Goal: Information Seeking & Learning: Check status

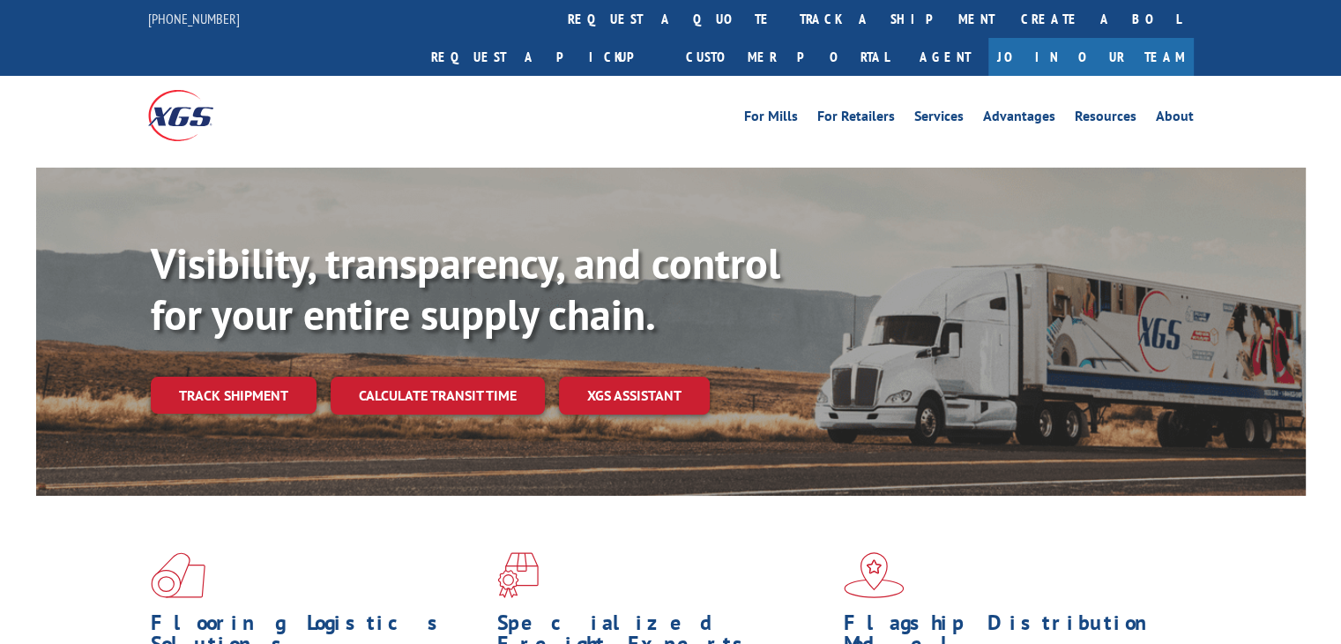
click at [264, 375] on div "Visibility, transparency, and control for your entire supply chain. Track shipm…" at bounding box center [728, 361] width 1155 height 246
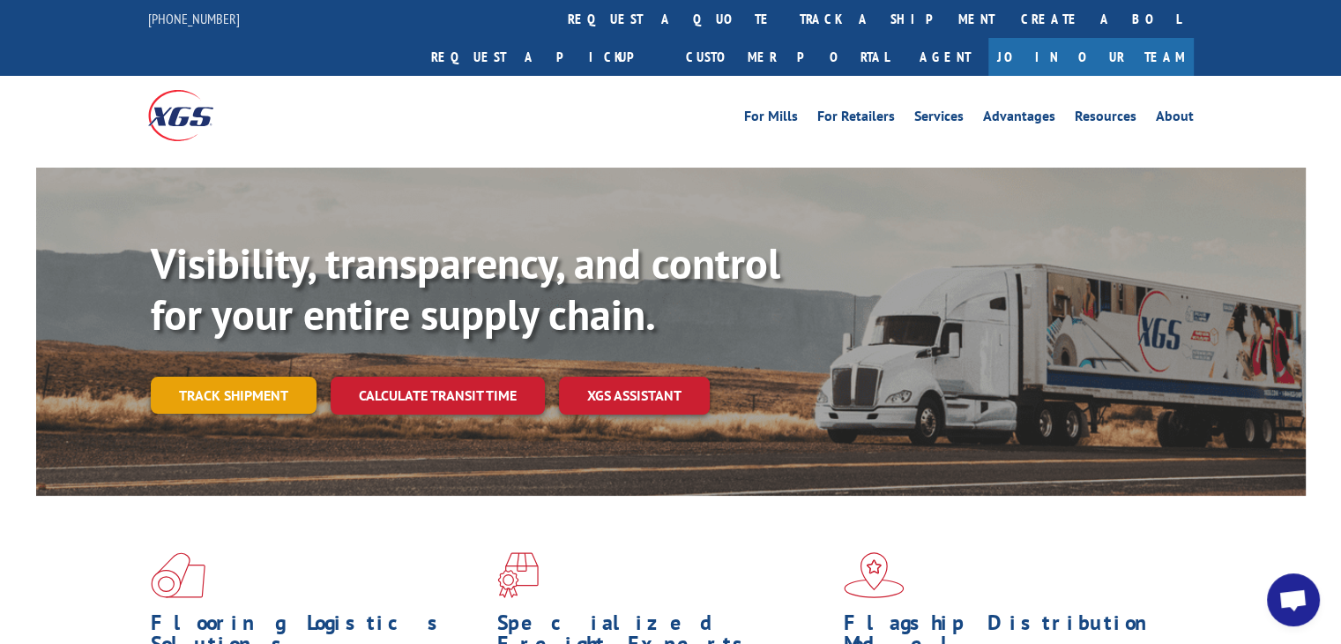
click at [264, 376] on link "Track shipment" at bounding box center [234, 394] width 166 height 37
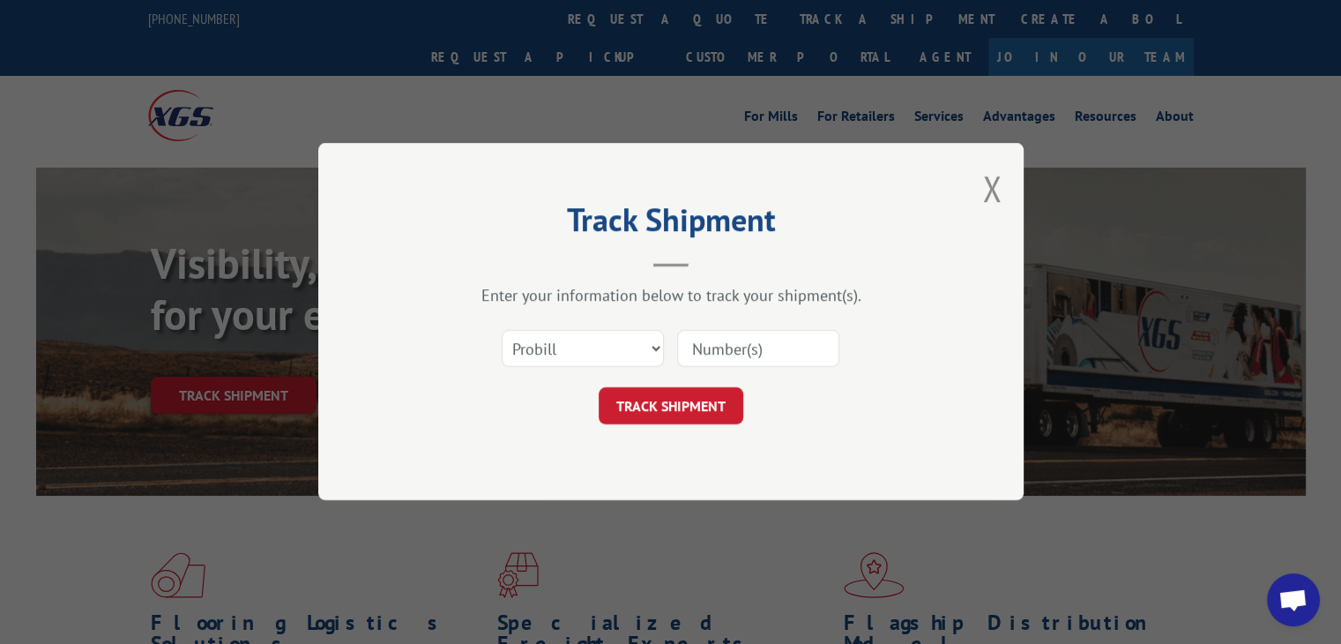
click at [769, 353] on input at bounding box center [758, 349] width 162 height 37
paste input "16775926"
type input "16775926"
click at [655, 404] on button "TRACK SHIPMENT" at bounding box center [671, 406] width 145 height 37
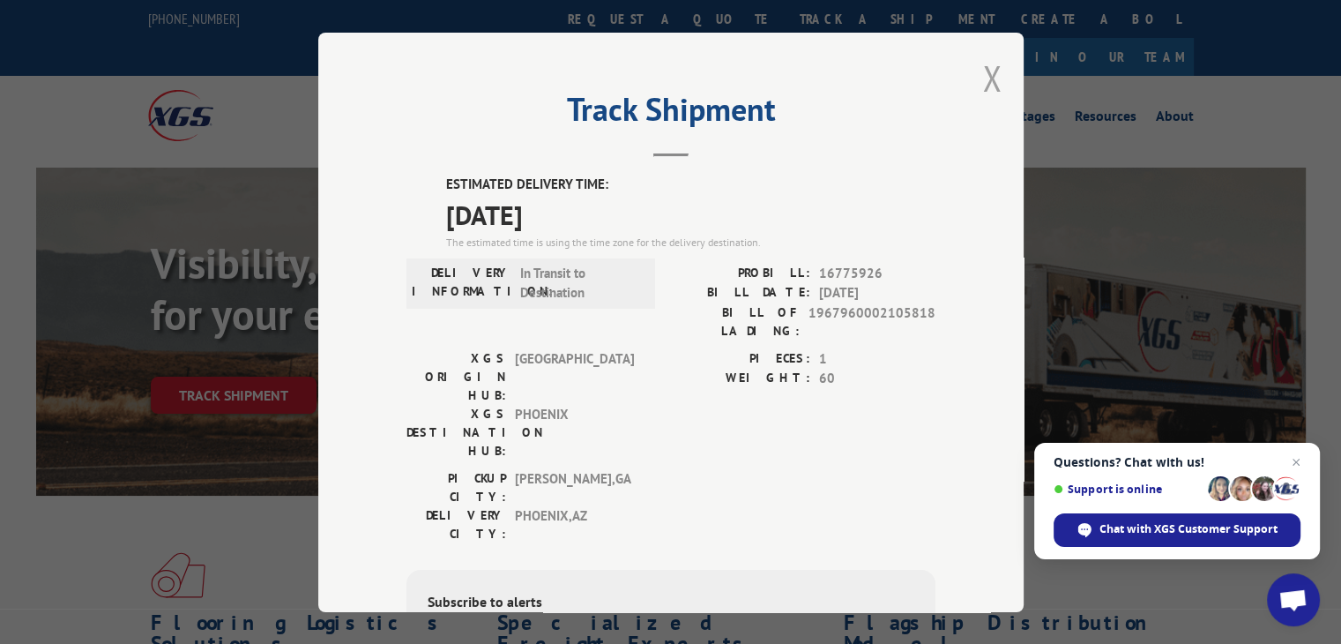
click at [989, 78] on button "Close modal" at bounding box center [991, 78] width 19 height 47
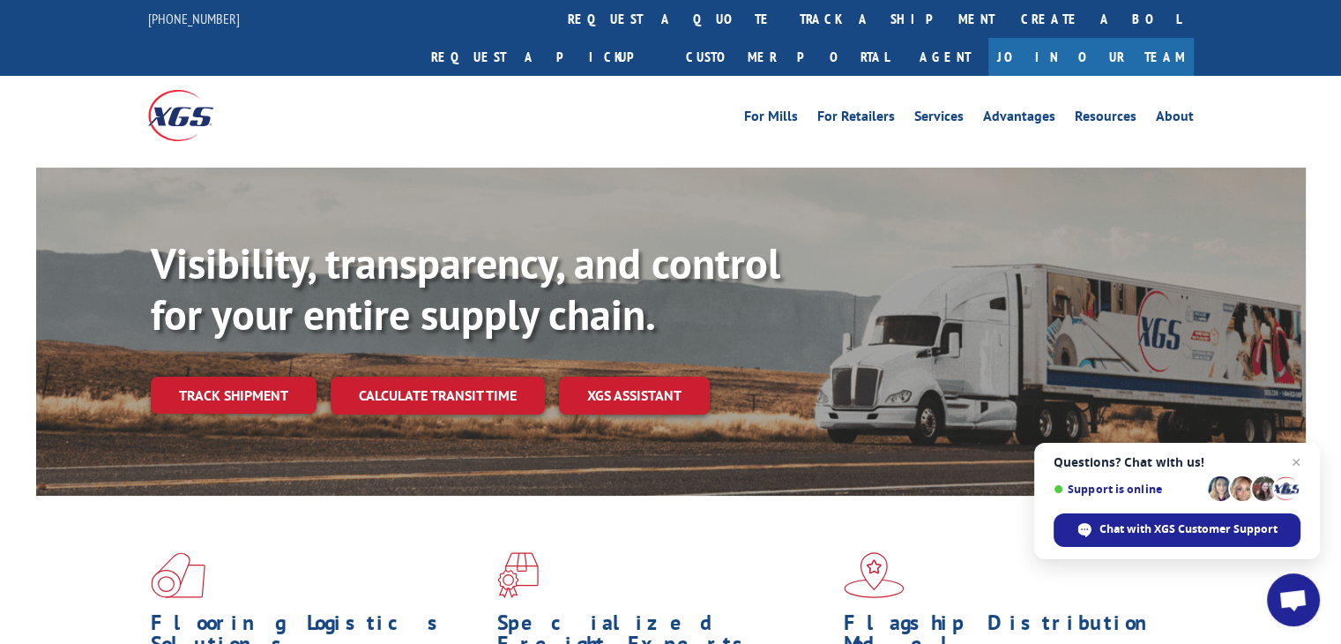
drag, startPoint x: 261, startPoint y: 349, endPoint x: 404, endPoint y: 385, distance: 147.3
click at [261, 376] on link "Track shipment" at bounding box center [234, 394] width 166 height 37
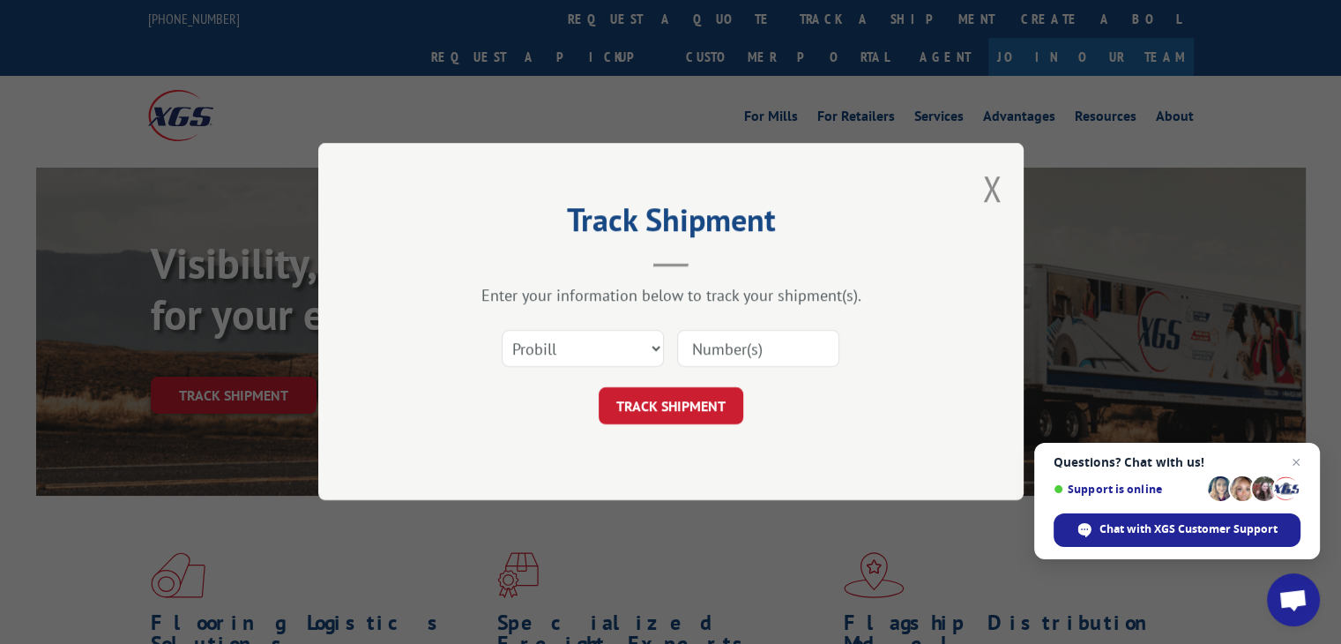
drag, startPoint x: 726, startPoint y: 349, endPoint x: 718, endPoint y: 371, distance: 23.4
click at [726, 349] on input at bounding box center [758, 349] width 162 height 37
paste input "17402832"
type input "17402832"
click at [699, 405] on button "TRACK SHIPMENT" at bounding box center [671, 406] width 145 height 37
